Goal: Information Seeking & Learning: Check status

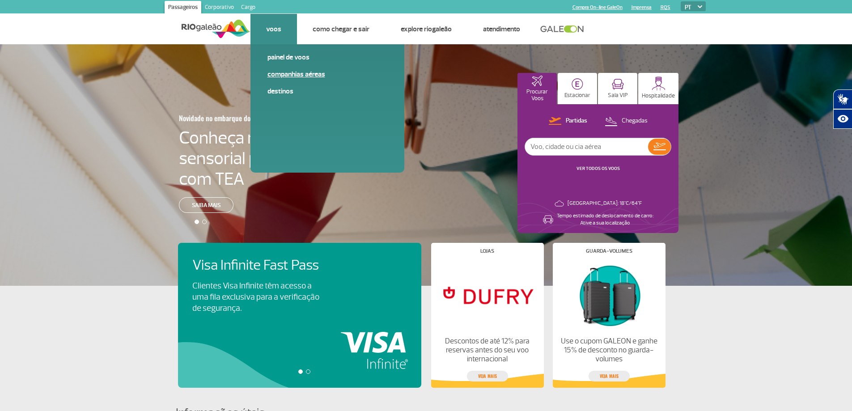
click at [292, 72] on link "Companhias Aéreas" at bounding box center [327, 74] width 120 height 10
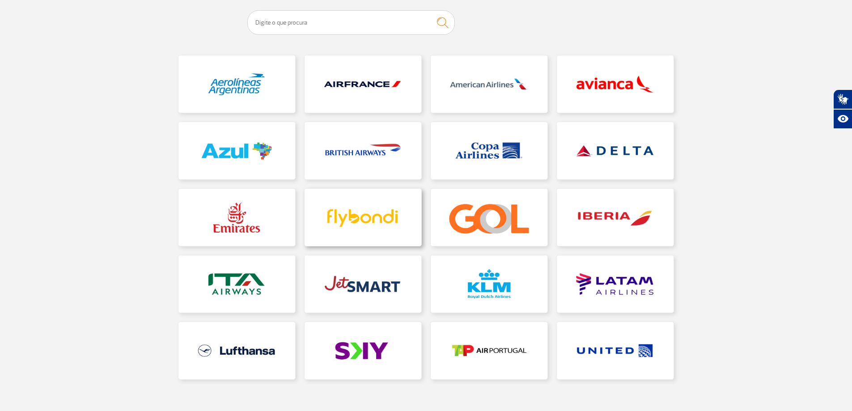
scroll to position [89, 0]
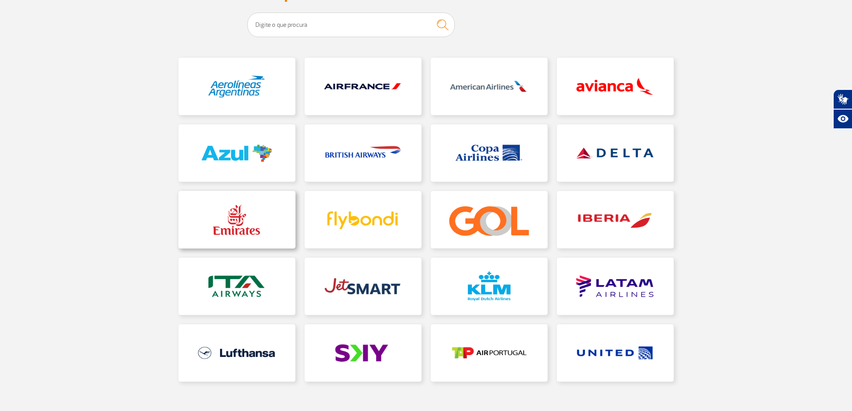
click at [263, 208] on link at bounding box center [236, 219] width 117 height 57
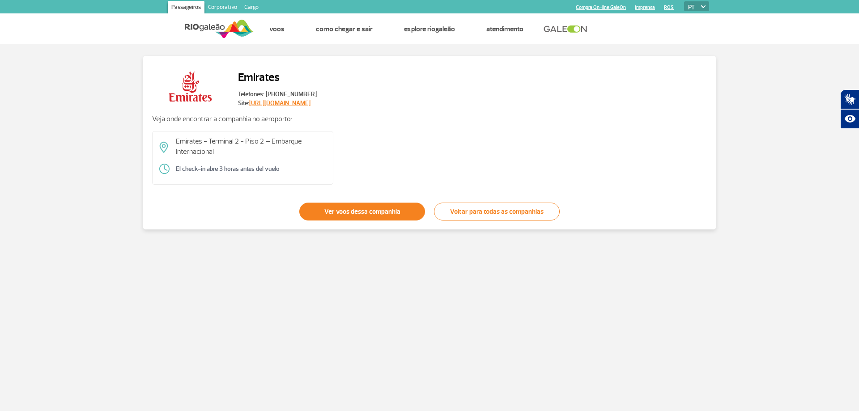
click at [403, 216] on link "Ver voos dessa companhia" at bounding box center [362, 212] width 126 height 18
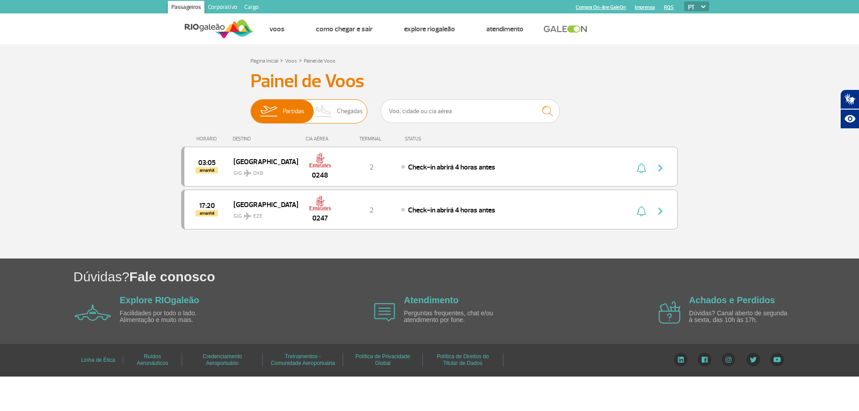
click at [358, 121] on span "Chegadas" at bounding box center [350, 111] width 26 height 23
click at [250, 107] on input "Partidas Chegadas" at bounding box center [250, 107] width 0 height 0
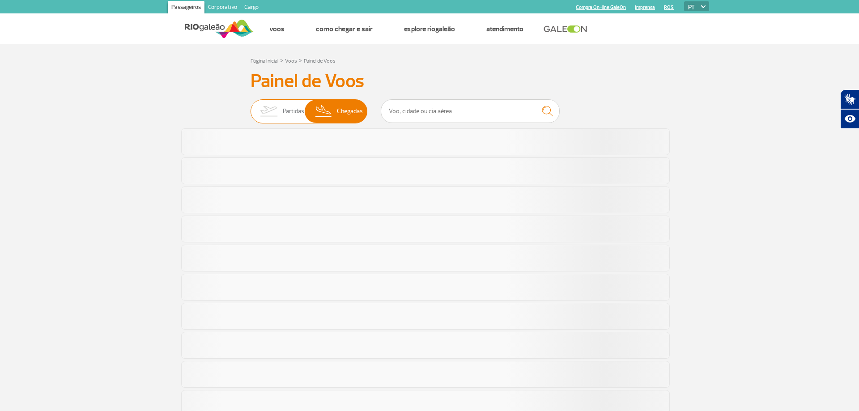
click at [358, 121] on span "Chegadas" at bounding box center [350, 111] width 26 height 23
click at [250, 107] on input "Partidas Chegadas" at bounding box center [250, 107] width 0 height 0
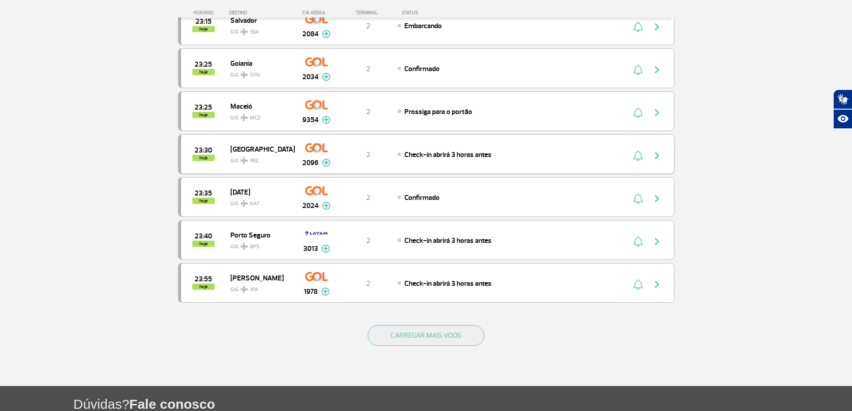
scroll to position [716, 0]
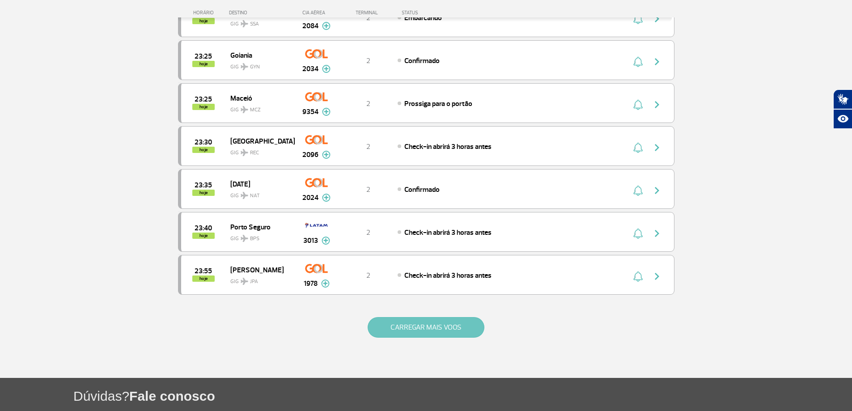
click at [472, 331] on button "CARREGAR MAIS VOOS" at bounding box center [426, 327] width 117 height 21
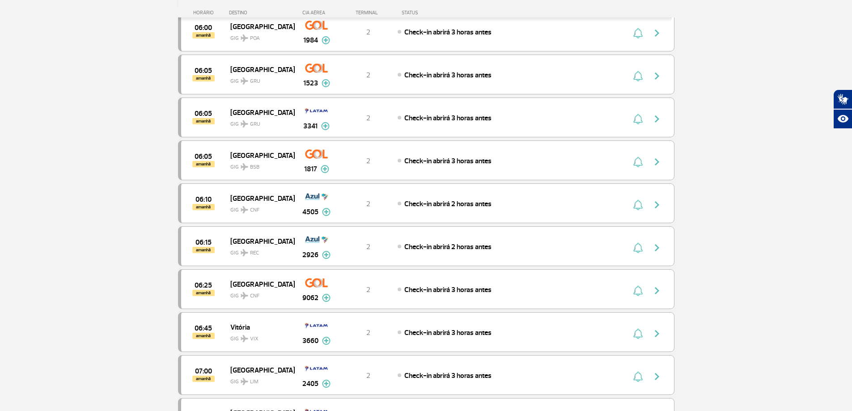
scroll to position [1565, 0]
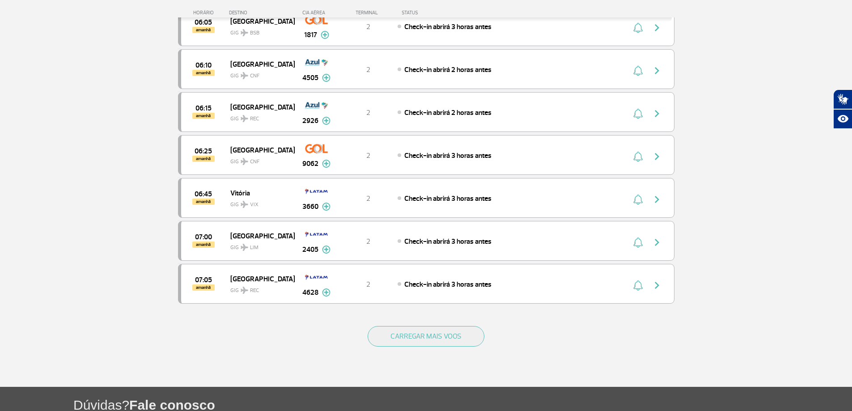
click at [414, 355] on div "CARREGAR MAIS VOOS" at bounding box center [426, 351] width 496 height 72
click at [415, 338] on button "CARREGAR MAIS VOOS" at bounding box center [426, 336] width 117 height 21
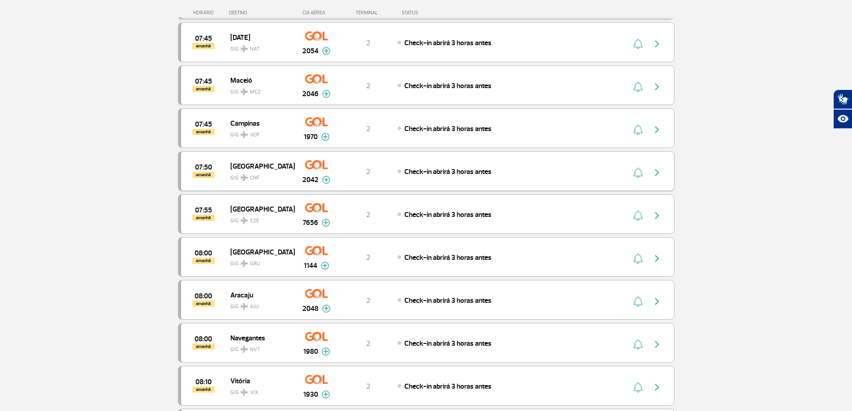
scroll to position [2415, 0]
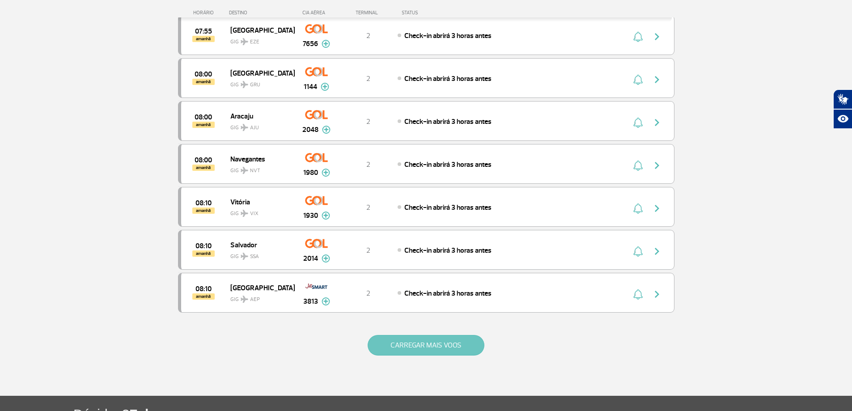
click at [425, 336] on button "CARREGAR MAIS VOOS" at bounding box center [426, 345] width 117 height 21
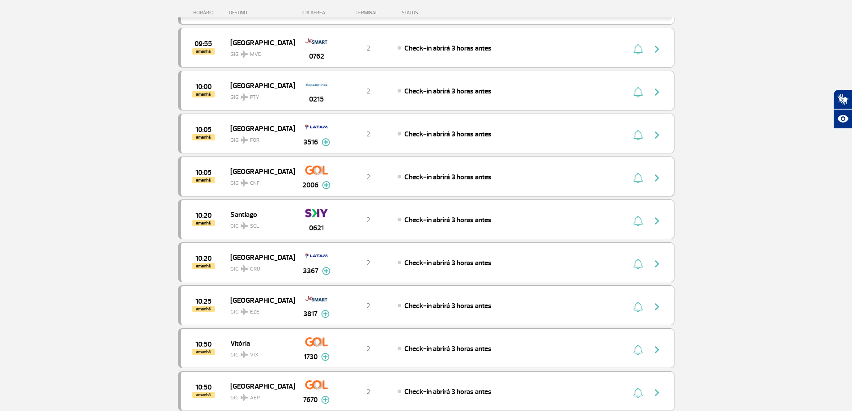
scroll to position [3309, 0]
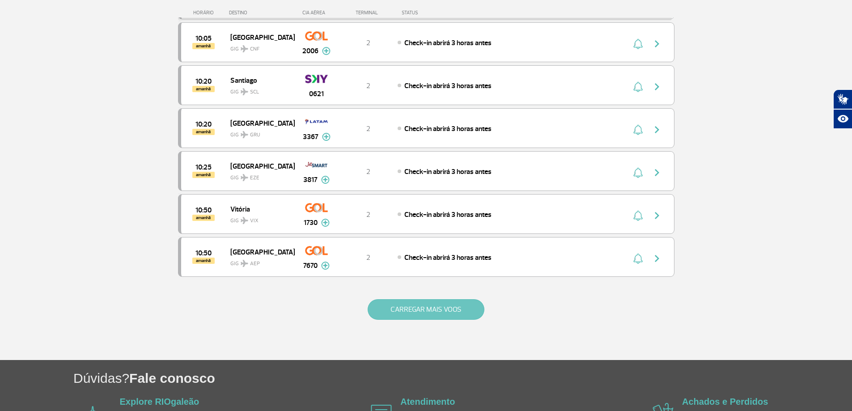
click at [414, 315] on button "CARREGAR MAIS VOOS" at bounding box center [426, 309] width 117 height 21
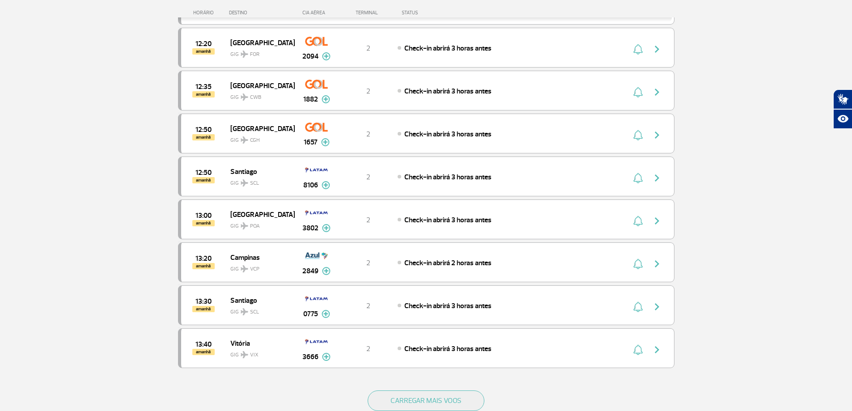
scroll to position [4235, 0]
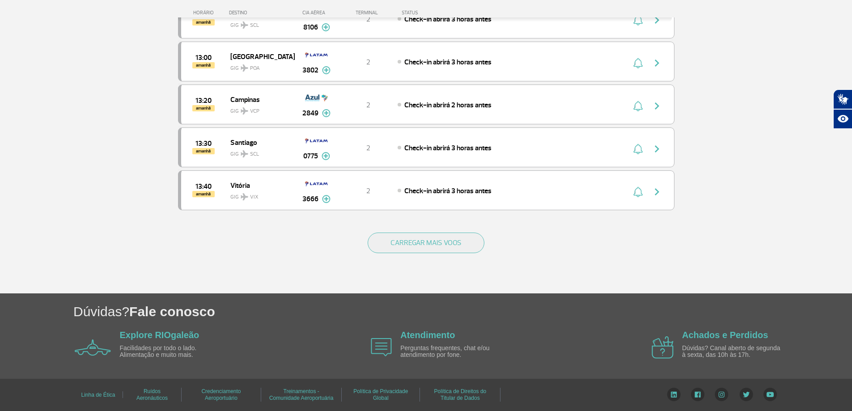
click at [850, 389] on div "Linha de Ética Ruídos Aeronáuticos Credenciamento Aeroportuário Treinamentos - …" at bounding box center [426, 395] width 852 height 33
click at [444, 240] on button "CARREGAR MAIS VOOS" at bounding box center [426, 243] width 117 height 21
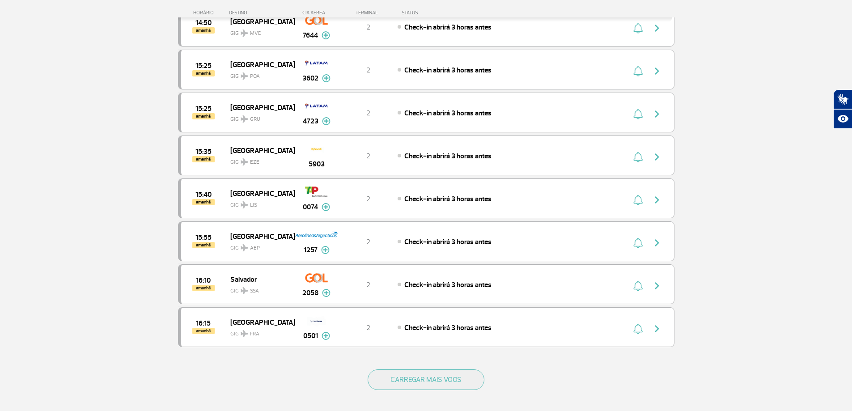
scroll to position [4944, 0]
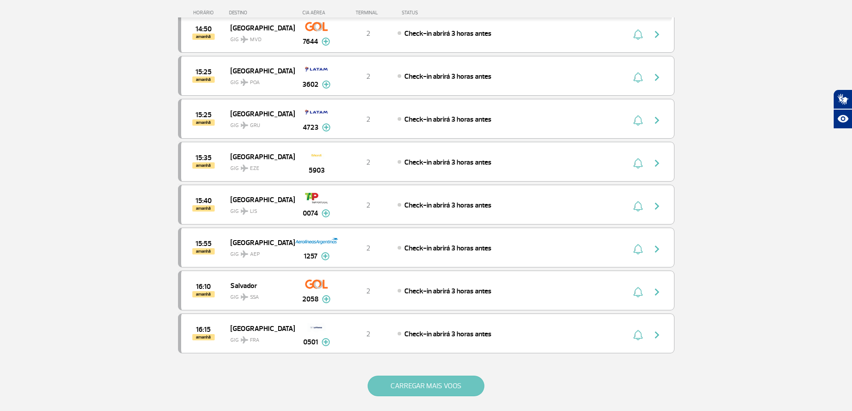
click at [410, 383] on button "CARREGAR MAIS VOOS" at bounding box center [426, 386] width 117 height 21
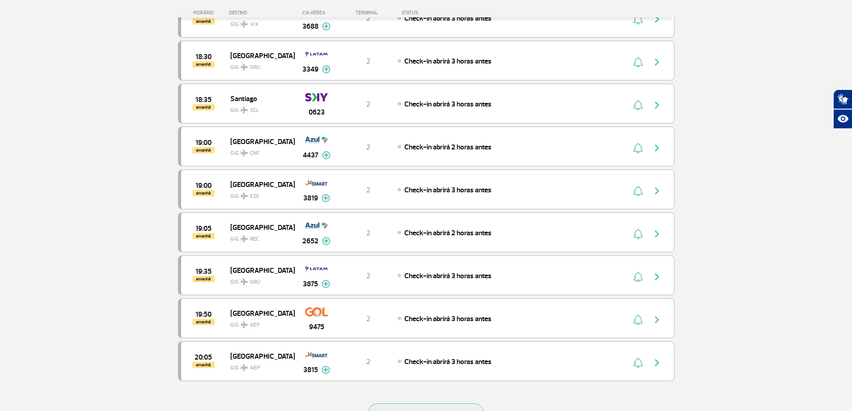
scroll to position [5912, 0]
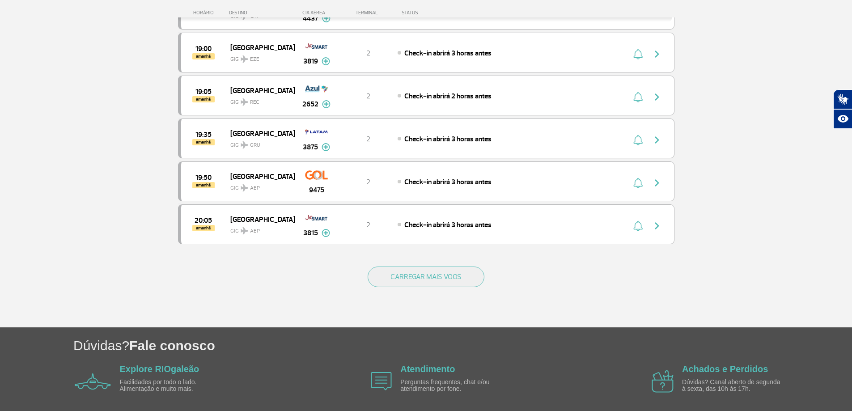
click at [504, 262] on div "CARREGAR MAIS VOOS" at bounding box center [426, 291] width 496 height 72
click at [470, 271] on button "CARREGAR MAIS VOOS" at bounding box center [426, 277] width 117 height 21
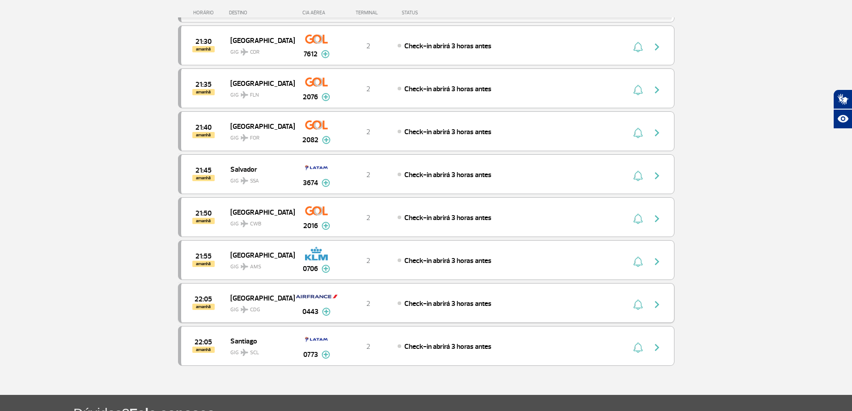
scroll to position [6608, 0]
